Goal: Information Seeking & Learning: Compare options

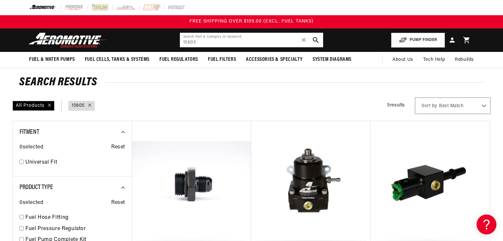
drag, startPoint x: 213, startPoint y: 43, endPoint x: 172, endPoint y: 46, distance: 41.7
click at [172, 46] on header "Fuel & Water Pumps Back In-Tank In-Line Fuel Pumps" at bounding box center [252, 39] width 478 height 23
paste input "gm5supl1"
type input "g"
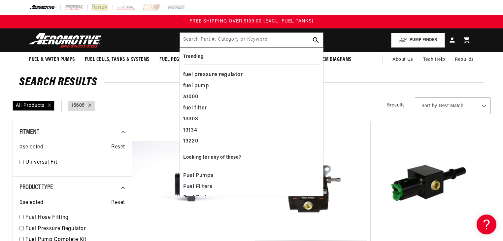
click at [359, 100] on div "All Products query : 15605 5 results Show Universal Parts Sort by Best Match Fe…" at bounding box center [252, 105] width 478 height 17
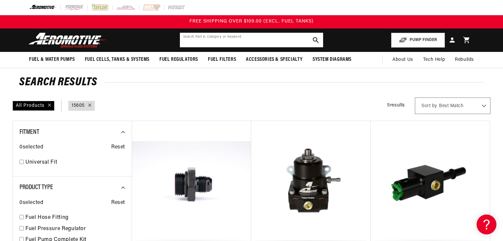
click at [244, 42] on input "text" at bounding box center [251, 40] width 143 height 15
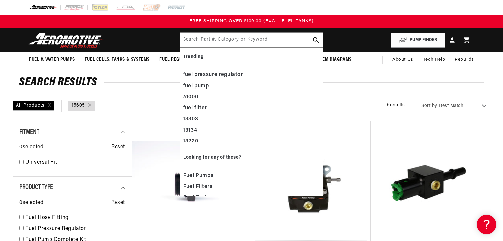
click at [162, 103] on div "All Products query : 15605 5 results Show Universal Parts Sort by Best Match Fe…" at bounding box center [252, 105] width 478 height 17
click at [210, 44] on input "text" at bounding box center [251, 40] width 143 height 15
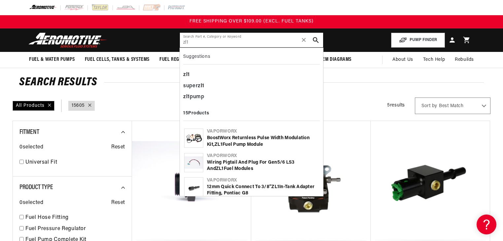
type input "zl1"
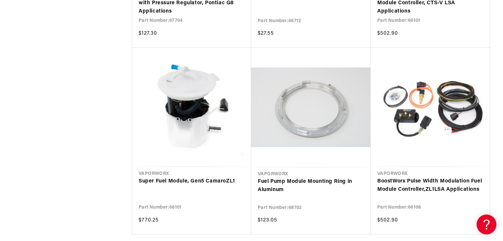
scroll to position [634, 0]
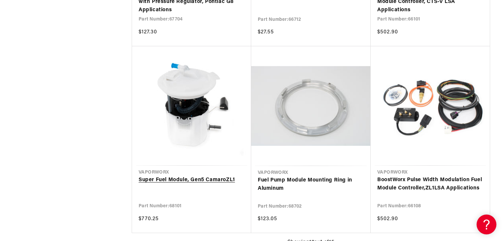
click at [164, 176] on link "Super Fuel Module, Gen5 Camaro ZL1" at bounding box center [192, 180] width 106 height 9
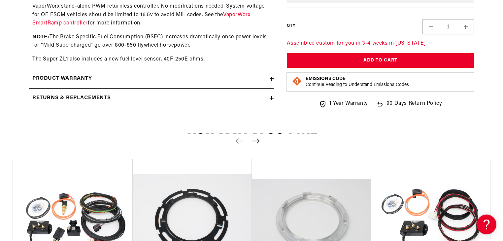
scroll to position [739, 0]
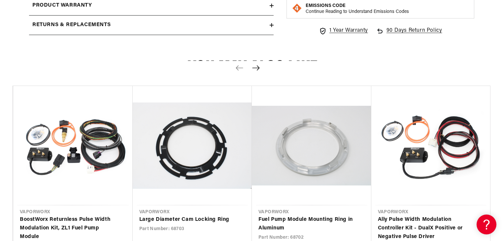
click at [255, 68] on icon "Next slide" at bounding box center [256, 68] width 8 height 6
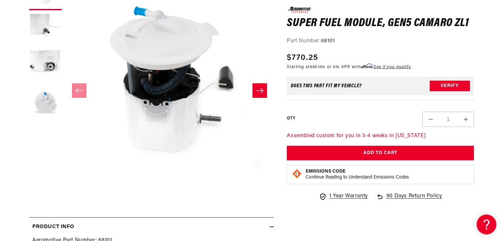
scroll to position [0, 0]
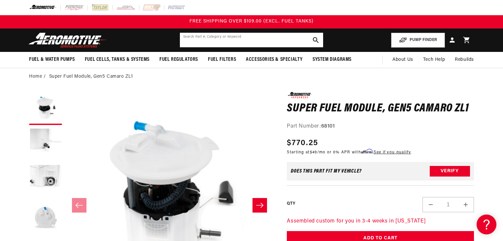
click at [253, 41] on input "text" at bounding box center [251, 40] width 143 height 15
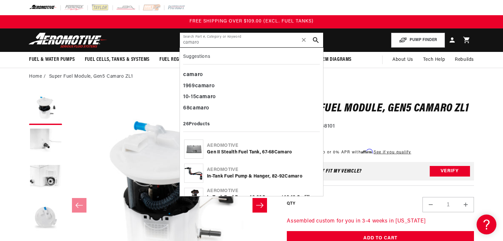
type input "camaro"
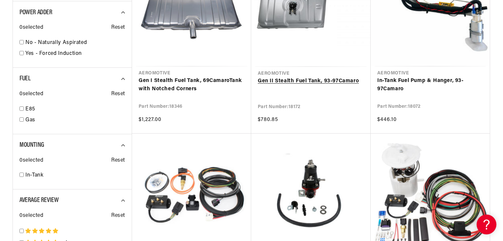
scroll to position [1030, 0]
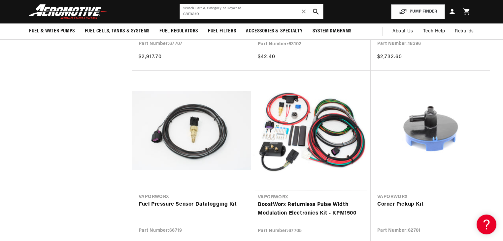
scroll to position [1584, 0]
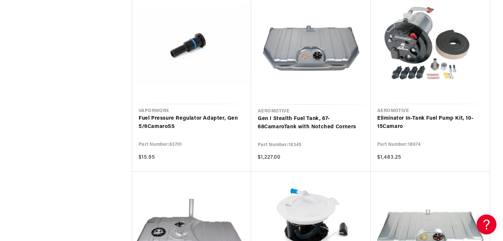
scroll to position [2376, 0]
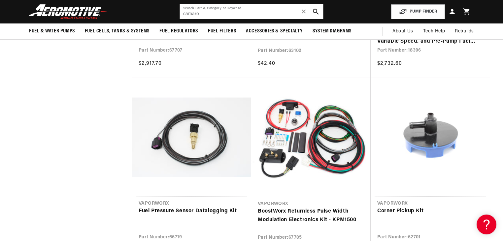
scroll to position [1584, 0]
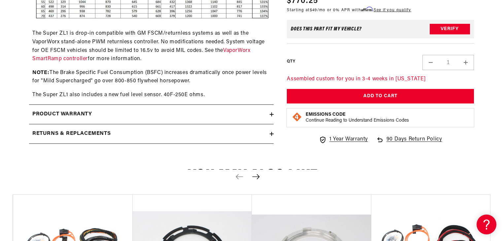
scroll to position [634, 0]
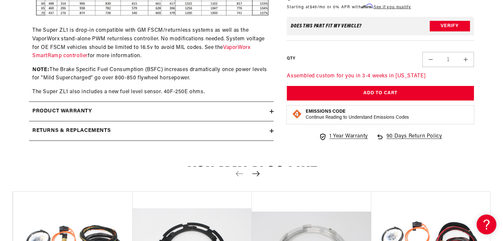
click at [271, 111] on icon at bounding box center [272, 111] width 4 height 4
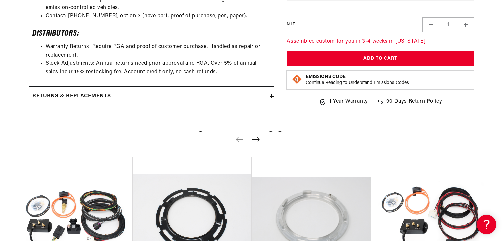
scroll to position [792, 0]
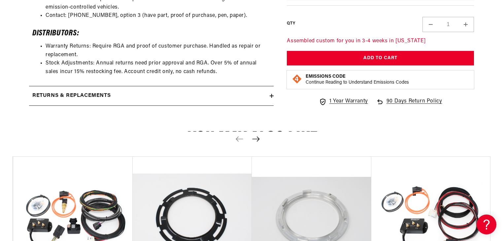
click at [269, 96] on div "Returns & replacements" at bounding box center [149, 95] width 241 height 9
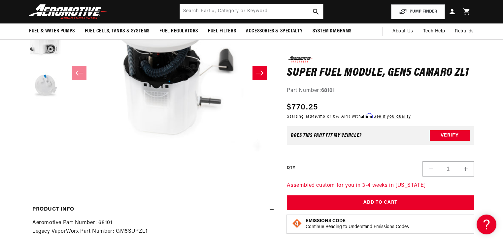
scroll to position [0, 0]
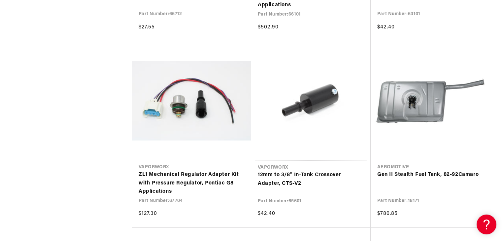
scroll to position [2271, 0]
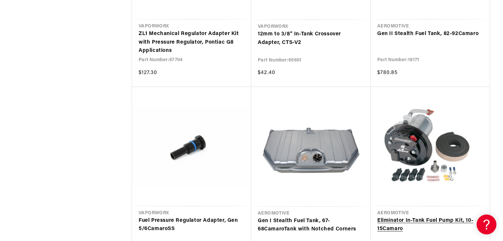
click at [411, 216] on link "Eliminator In-Tank Fuel Pump Kit, 10-15 Camaro" at bounding box center [430, 224] width 106 height 17
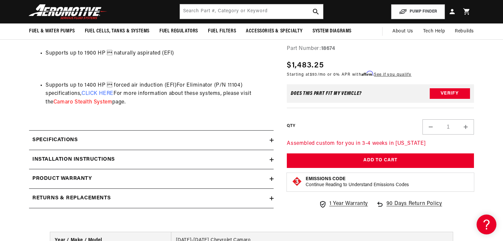
scroll to position [607, 0]
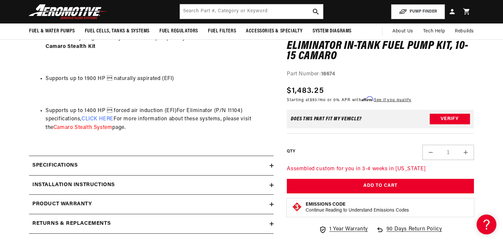
click at [271, 185] on icon at bounding box center [272, 185] width 4 height 4
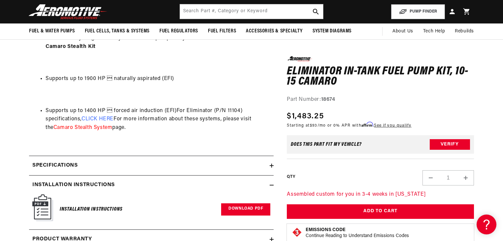
click at [250, 207] on link "Download PDF" at bounding box center [245, 209] width 49 height 12
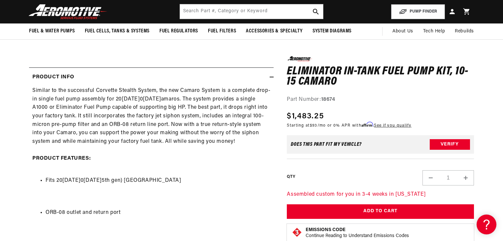
scroll to position [79, 0]
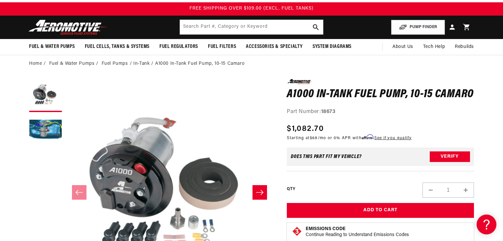
scroll to position [53, 0]
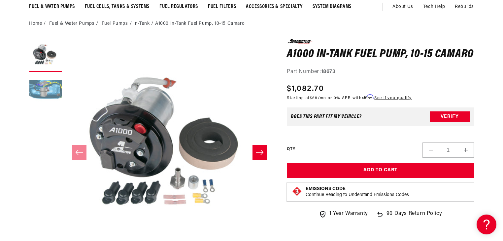
click at [55, 91] on button "Load image 2 in gallery view" at bounding box center [45, 91] width 33 height 33
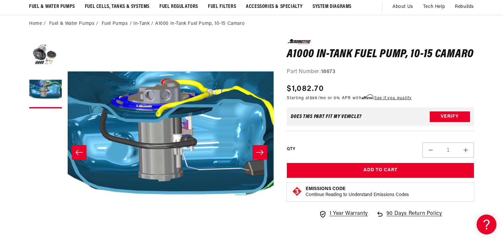
scroll to position [0, 208]
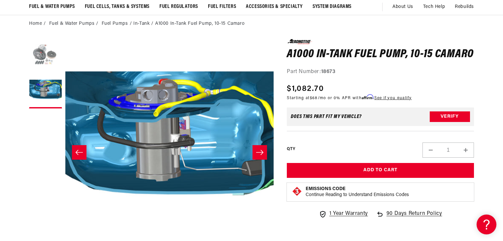
click at [45, 58] on button "Load image 1 in gallery view" at bounding box center [45, 55] width 33 height 33
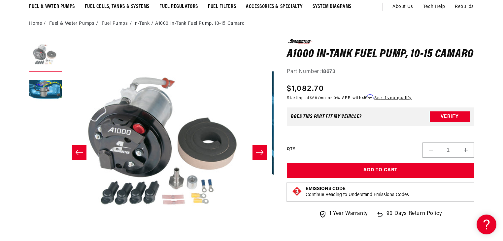
scroll to position [0, 0]
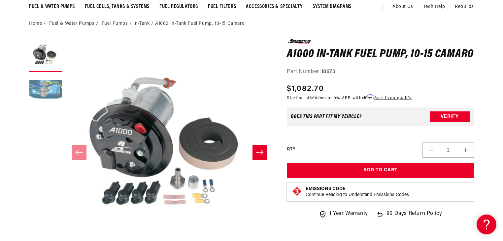
click at [45, 83] on button "Load image 2 in gallery view" at bounding box center [45, 91] width 33 height 33
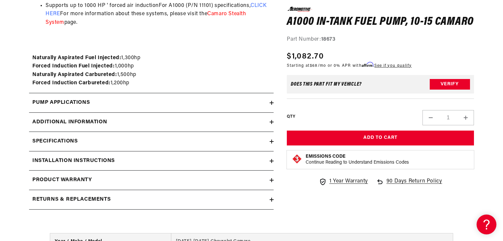
scroll to position [818, 0]
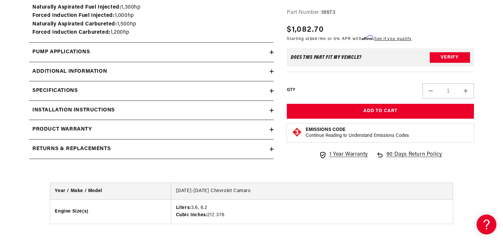
click at [271, 110] on icon at bounding box center [272, 110] width 4 height 0
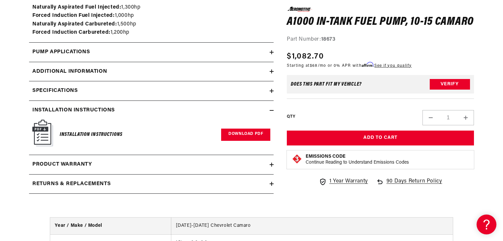
click at [237, 135] on link "Download PDF" at bounding box center [245, 134] width 49 height 12
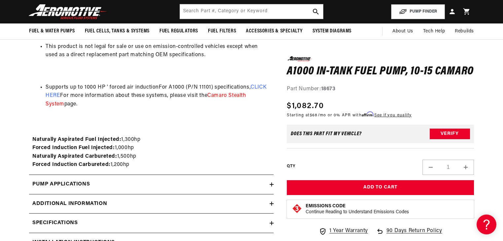
scroll to position [502, 0]
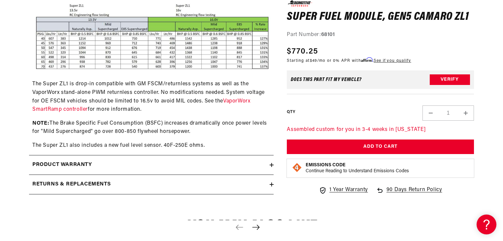
scroll to position [581, 0]
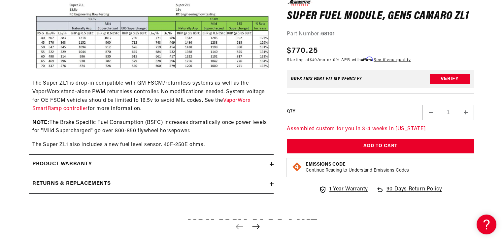
drag, startPoint x: 272, startPoint y: 162, endPoint x: 239, endPoint y: 161, distance: 33.0
click at [272, 162] on icon at bounding box center [272, 164] width 4 height 4
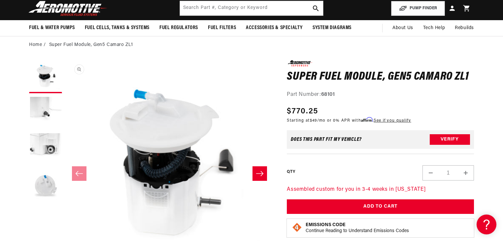
scroll to position [0, 0]
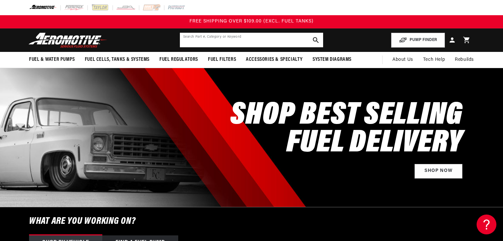
click at [231, 42] on input "text" at bounding box center [251, 40] width 143 height 15
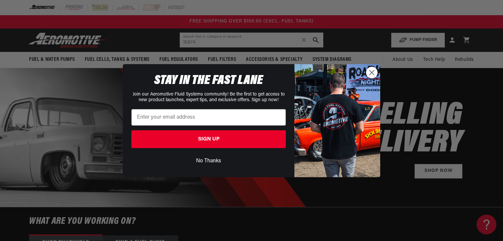
click at [231, 41] on div "Close dialog STAY IN THE FAST LANE Join our Aeromotive Fluid Systems community!…" at bounding box center [251, 120] width 503 height 241
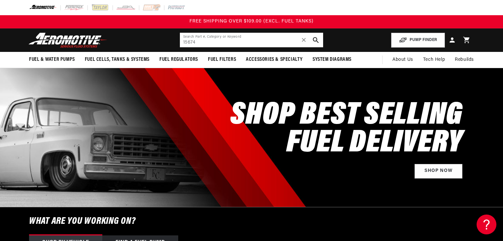
drag, startPoint x: 202, startPoint y: 41, endPoint x: 170, endPoint y: 41, distance: 31.7
click at [170, 41] on header "Fuel & Water Pumps Back In-Tank In-Line Fuel Pumps" at bounding box center [252, 39] width 478 height 23
type input "c"
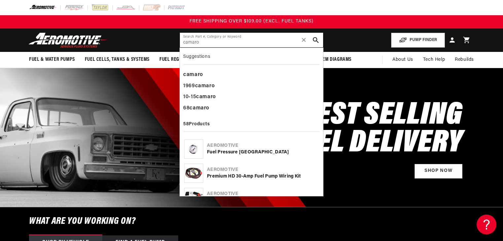
type input "camaro"
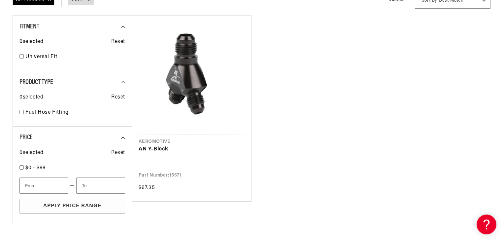
scroll to position [106, 0]
click at [201, 145] on link "AN Y-Block" at bounding box center [192, 149] width 106 height 9
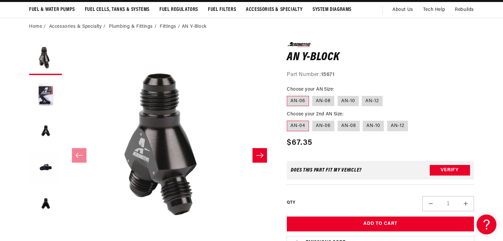
scroll to position [53, 0]
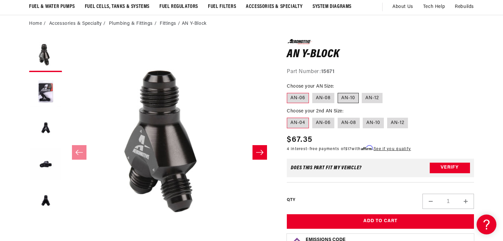
click at [351, 96] on label "AN-10" at bounding box center [348, 98] width 21 height 11
click at [338, 92] on input "AN-10" at bounding box center [338, 91] width 0 height 0
radio input "true"
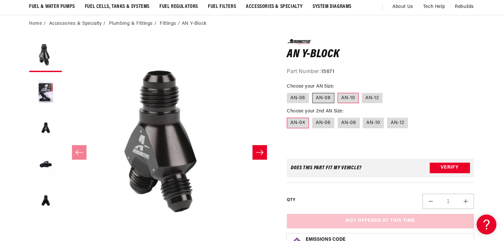
click at [319, 99] on label "AN-08" at bounding box center [323, 98] width 22 height 11
click at [313, 92] on input "AN-08" at bounding box center [312, 91] width 0 height 0
radio input "true"
click at [320, 121] on label "AN-06" at bounding box center [323, 122] width 22 height 11
click at [313, 117] on input "AN-06" at bounding box center [312, 116] width 0 height 0
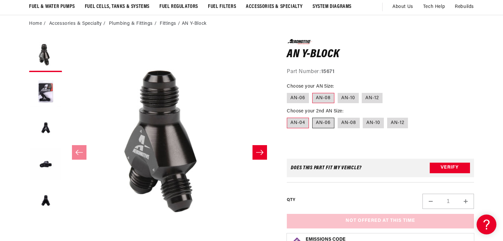
radio input "true"
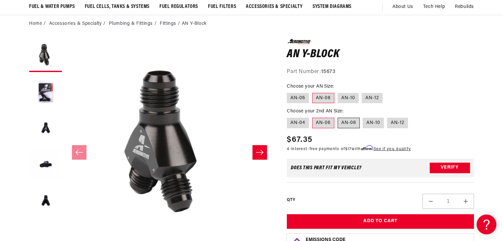
click at [352, 124] on label "AN-08" at bounding box center [349, 122] width 22 height 11
click at [338, 117] on input "AN-08" at bounding box center [338, 116] width 0 height 0
radio input "true"
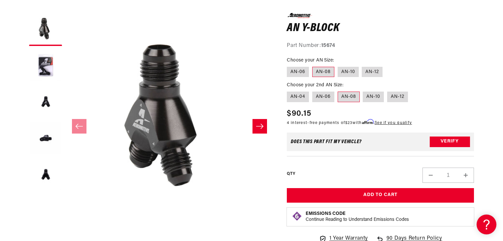
scroll to position [79, 0]
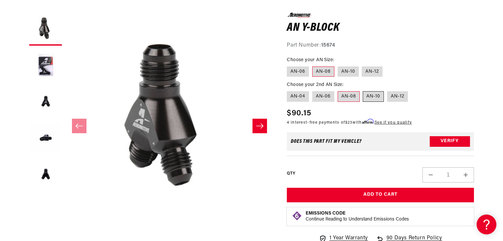
click at [377, 99] on label "AN-10" at bounding box center [373, 96] width 21 height 11
click at [363, 90] on input "AN-10" at bounding box center [363, 90] width 0 height 0
radio input "true"
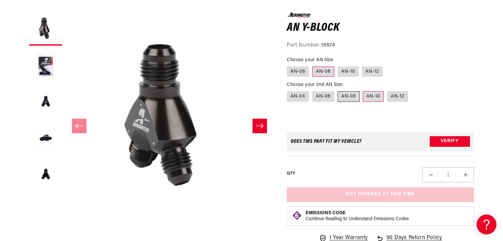
click at [350, 96] on label "AN-08" at bounding box center [349, 96] width 22 height 11
click at [338, 90] on input "AN-08" at bounding box center [338, 90] width 0 height 0
radio input "true"
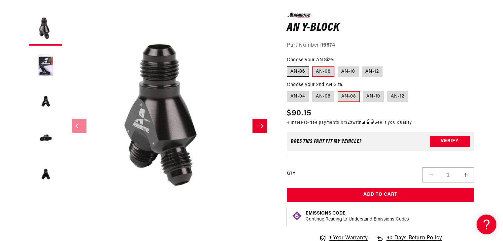
click at [301, 72] on label "AN-06" at bounding box center [298, 71] width 22 height 11
click at [289, 65] on input "AN-06" at bounding box center [288, 65] width 0 height 0
radio input "true"
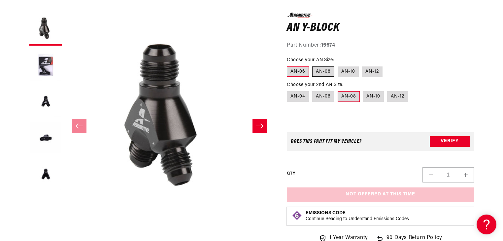
click at [322, 71] on label "AN-08" at bounding box center [323, 71] width 22 height 11
click at [313, 65] on input "AN-08" at bounding box center [312, 65] width 0 height 0
radio input "true"
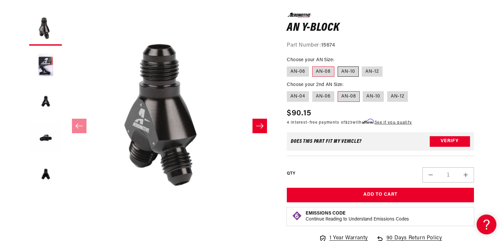
click at [350, 73] on label "AN-10" at bounding box center [348, 71] width 21 height 11
click at [338, 65] on input "AN-10" at bounding box center [338, 65] width 0 height 0
radio input "true"
click at [330, 71] on label "AN-08" at bounding box center [323, 71] width 22 height 11
click at [313, 65] on input "AN-08" at bounding box center [312, 65] width 0 height 0
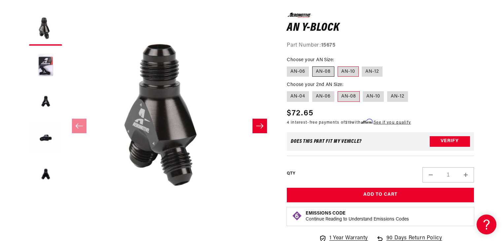
radio input "true"
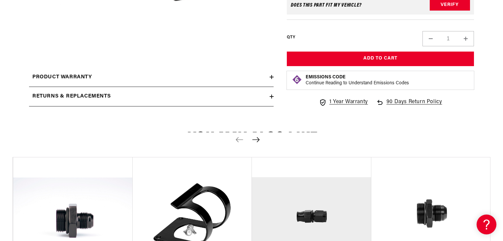
scroll to position [264, 0]
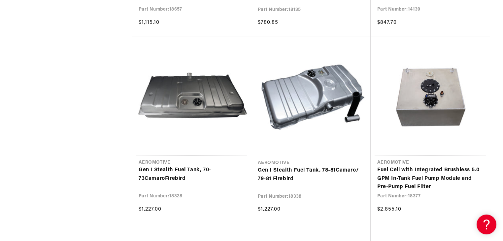
scroll to position [2881, 0]
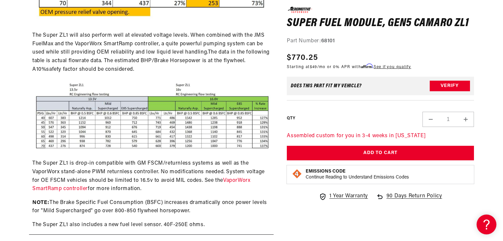
scroll to position [502, 0]
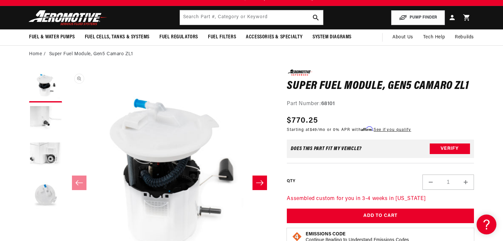
scroll to position [0, 0]
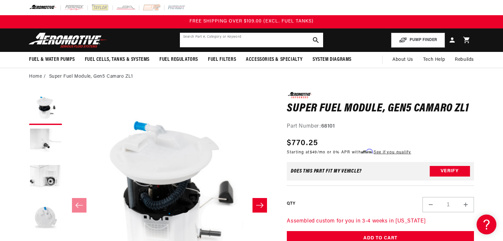
click at [217, 40] on input "text" at bounding box center [251, 40] width 143 height 15
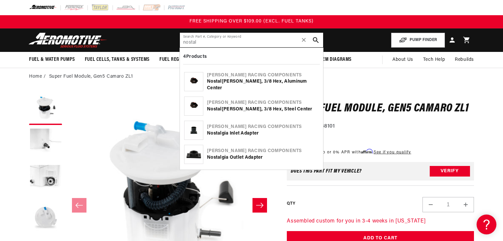
type input "nostal"
click at [240, 82] on div "Nostal gia Bertha Pump, 3/8 Hex, Aluminum Center" at bounding box center [263, 84] width 112 height 13
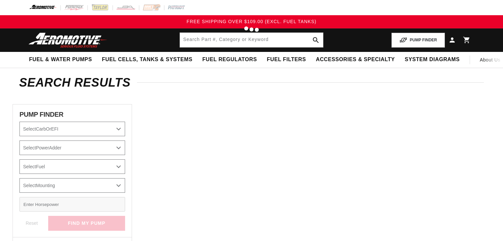
type input "camaro"
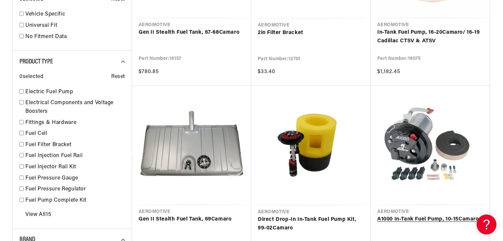
scroll to position [475, 0]
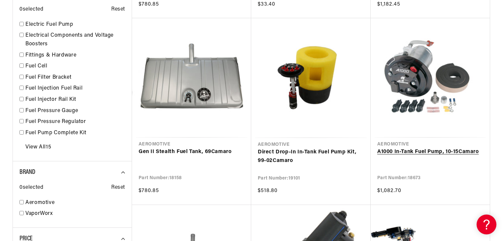
click at [421, 148] on link "A1000 In-Tank Fuel Pump, 10-15 Camaro" at bounding box center [430, 152] width 106 height 9
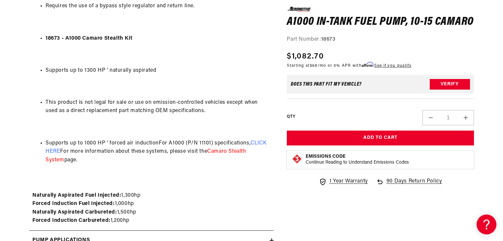
scroll to position [634, 0]
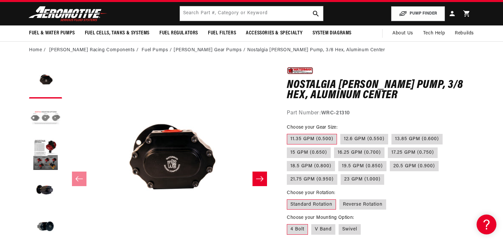
click at [49, 114] on button "Load image 2 in gallery view" at bounding box center [45, 118] width 33 height 33
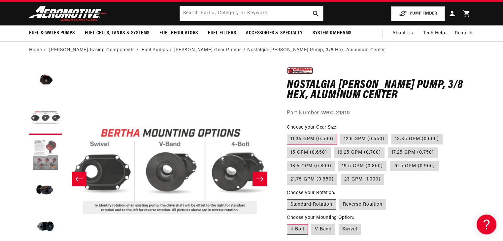
click at [44, 145] on button "Load image 3 in gallery view" at bounding box center [45, 154] width 33 height 33
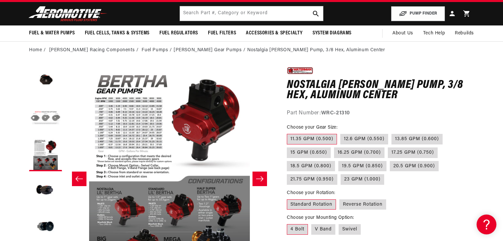
click at [43, 117] on button "Load image 2 in gallery view" at bounding box center [45, 118] width 33 height 33
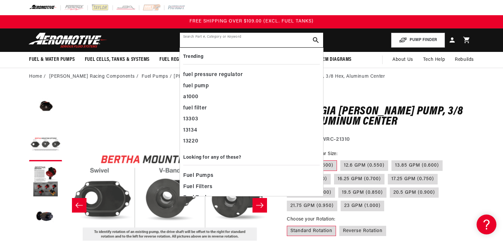
click at [242, 38] on input "text" at bounding box center [251, 40] width 143 height 15
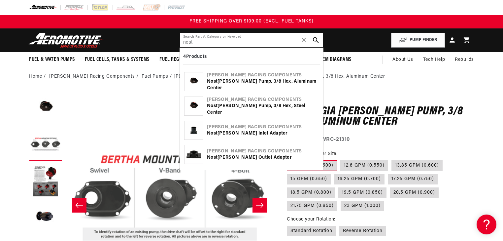
type input "nost"
click at [249, 110] on div "Nost algia Bertha Pump, 3/8 Hex, Steel Center" at bounding box center [263, 109] width 112 height 13
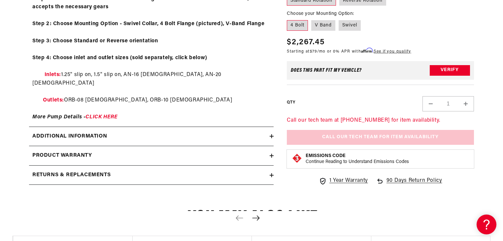
scroll to position [396, 0]
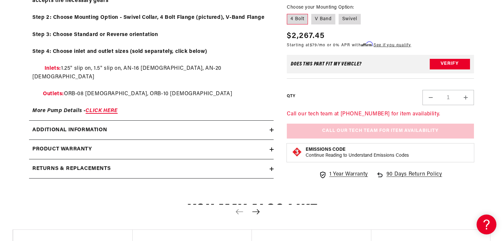
click at [115, 108] on link "CLICK HERE" at bounding box center [101, 110] width 32 height 5
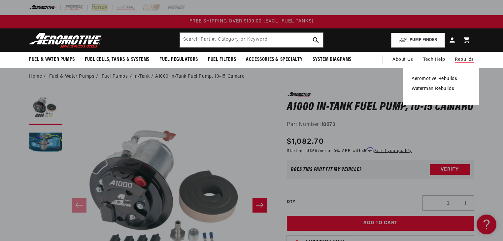
click at [428, 79] on link "Aeromotive Rebuilds" at bounding box center [441, 79] width 59 height 6
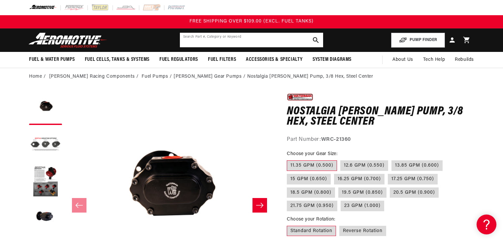
click at [225, 40] on input "text" at bounding box center [251, 40] width 143 height 15
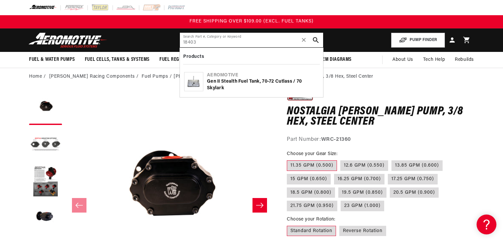
type input "18403"
click at [245, 82] on div "Gen II Stealth Fuel Tank, 70-72 Cutlass / 70 Skylark" at bounding box center [263, 84] width 112 height 13
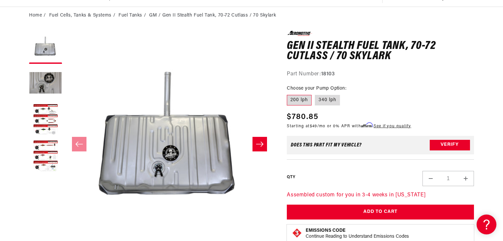
scroll to position [79, 0]
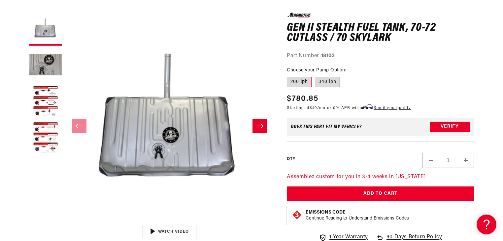
click at [330, 83] on label "340 lph" at bounding box center [327, 82] width 25 height 11
click at [315, 76] on input "340 lph" at bounding box center [315, 75] width 0 height 0
radio input "true"
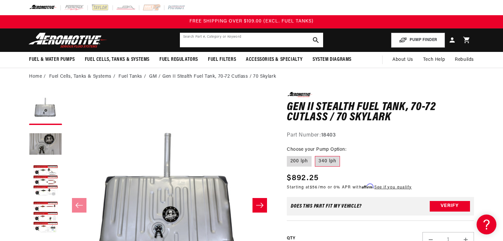
click at [226, 37] on input "text" at bounding box center [251, 40] width 143 height 15
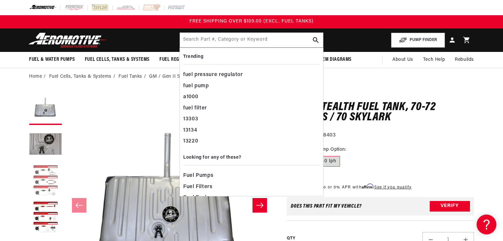
click at [39, 175] on button "Load image 3 in gallery view" at bounding box center [45, 180] width 33 height 33
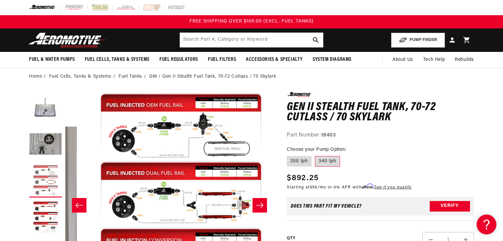
scroll to position [0, 417]
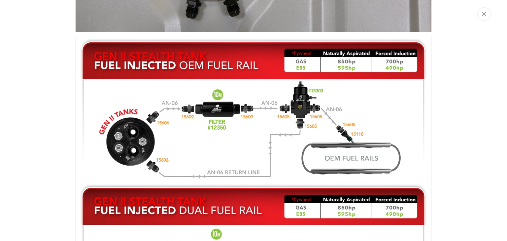
scroll to position [334, 0]
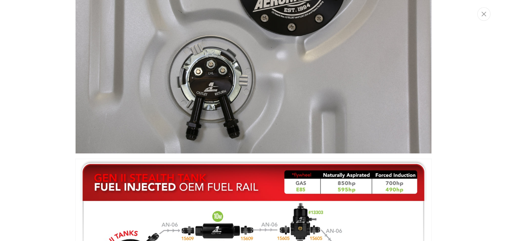
click at [240, 129] on img "Media gallery" at bounding box center [253, 35] width 356 height 238
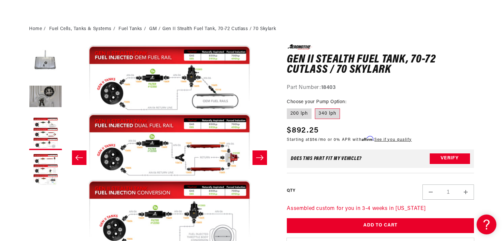
scroll to position [0, 0]
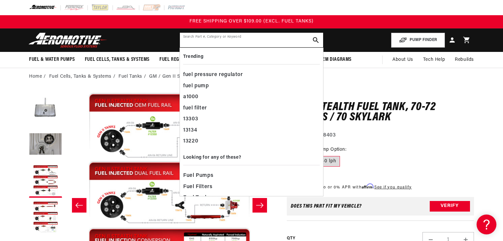
click at [249, 45] on input "text" at bounding box center [251, 40] width 143 height 15
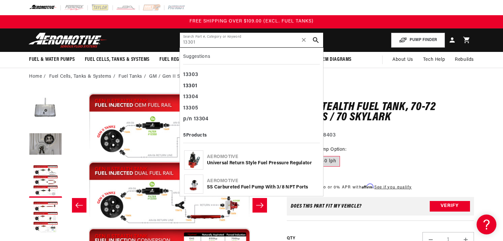
type input "13301"
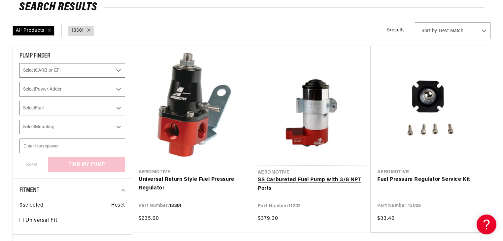
scroll to position [79, 0]
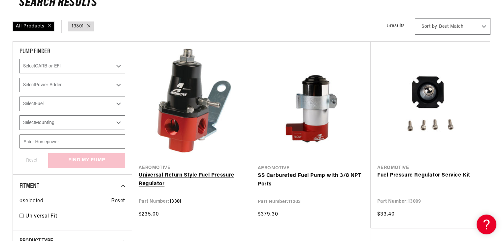
click at [215, 171] on link "Universal Return Style Fuel Pressure Regulator" at bounding box center [192, 179] width 106 height 17
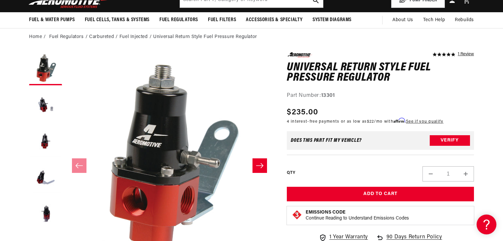
scroll to position [53, 0]
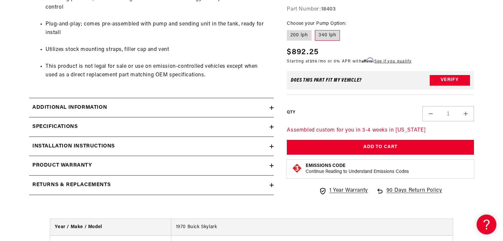
scroll to position [502, 0]
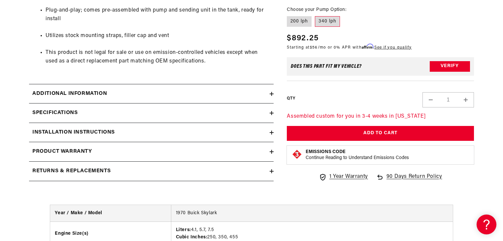
click at [273, 131] on icon at bounding box center [272, 132] width 4 height 4
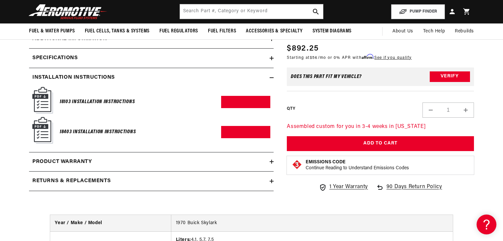
scroll to position [554, 0]
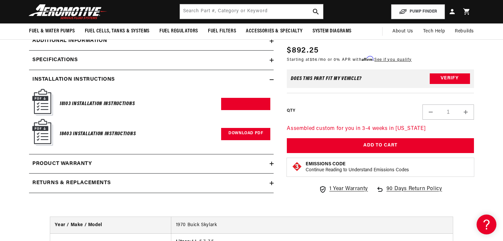
click at [243, 132] on link "Download PDF" at bounding box center [245, 134] width 49 height 12
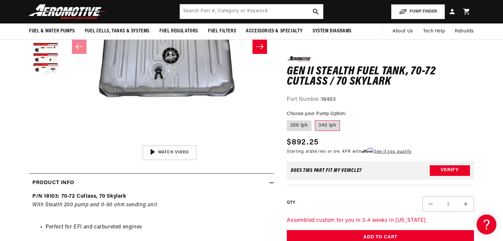
scroll to position [0, 0]
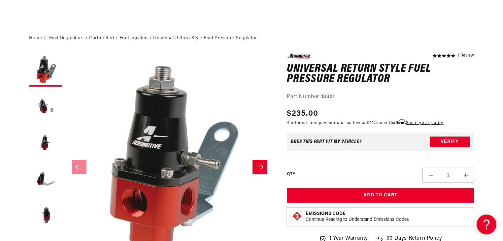
scroll to position [53, 0]
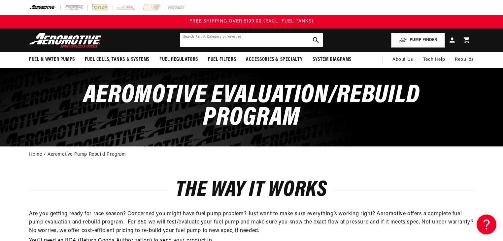
click at [221, 40] on input "text" at bounding box center [251, 40] width 143 height 15
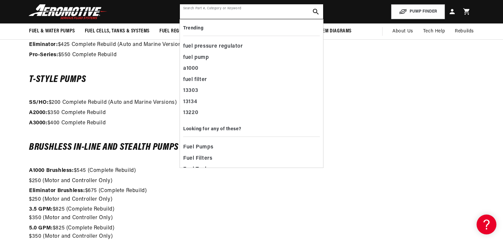
scroll to position [554, 0]
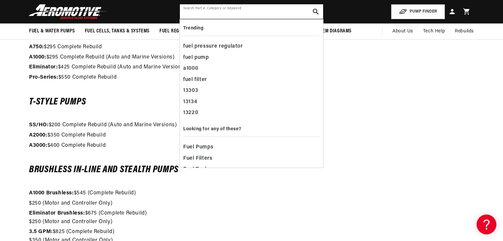
click at [215, 16] on input "text" at bounding box center [251, 11] width 143 height 15
